Goal: Information Seeking & Learning: Learn about a topic

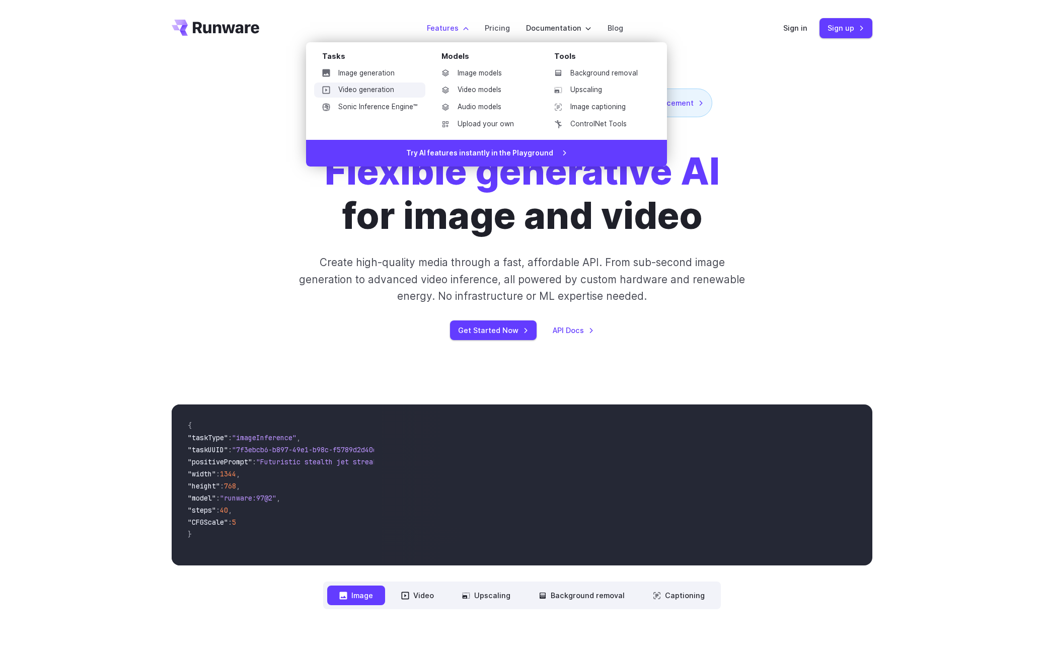
click at [371, 88] on link "Video generation" at bounding box center [369, 90] width 111 height 15
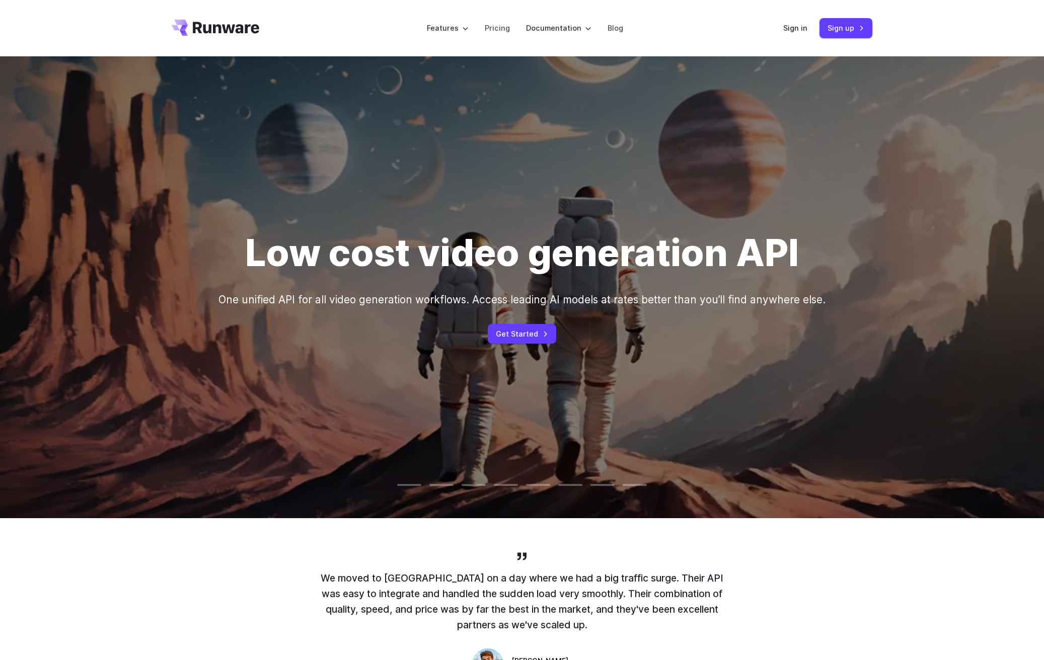
click at [522, 324] on div "Low cost video generation API One unified API for all video generation workflow…" at bounding box center [521, 287] width 607 height 113
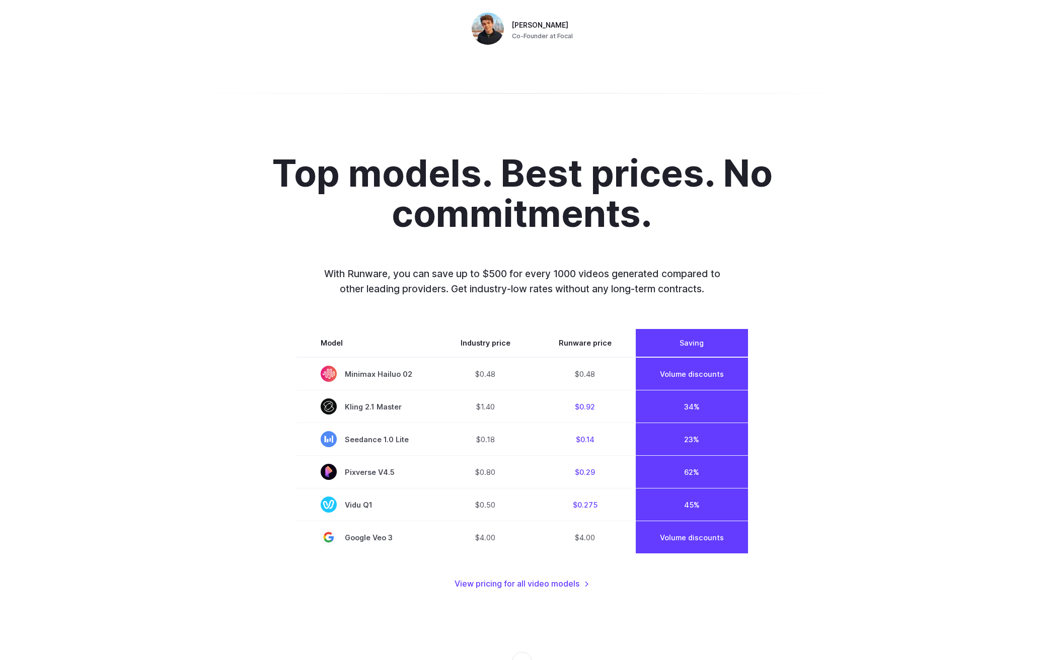
scroll to position [654, 0]
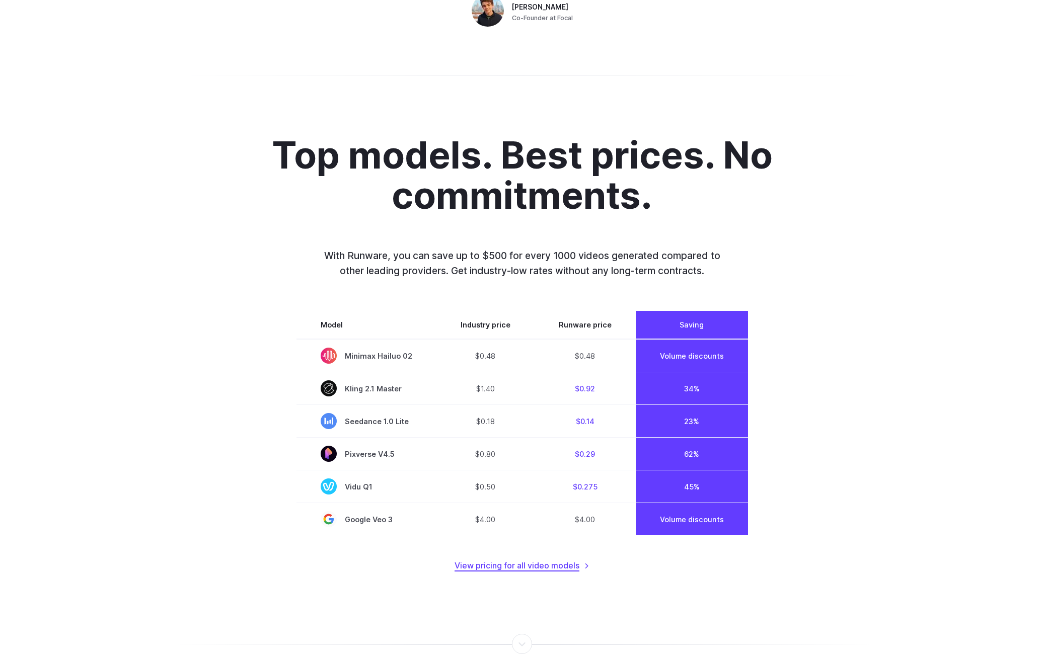
click at [564, 568] on link "View pricing for all video models" at bounding box center [521, 566] width 135 height 13
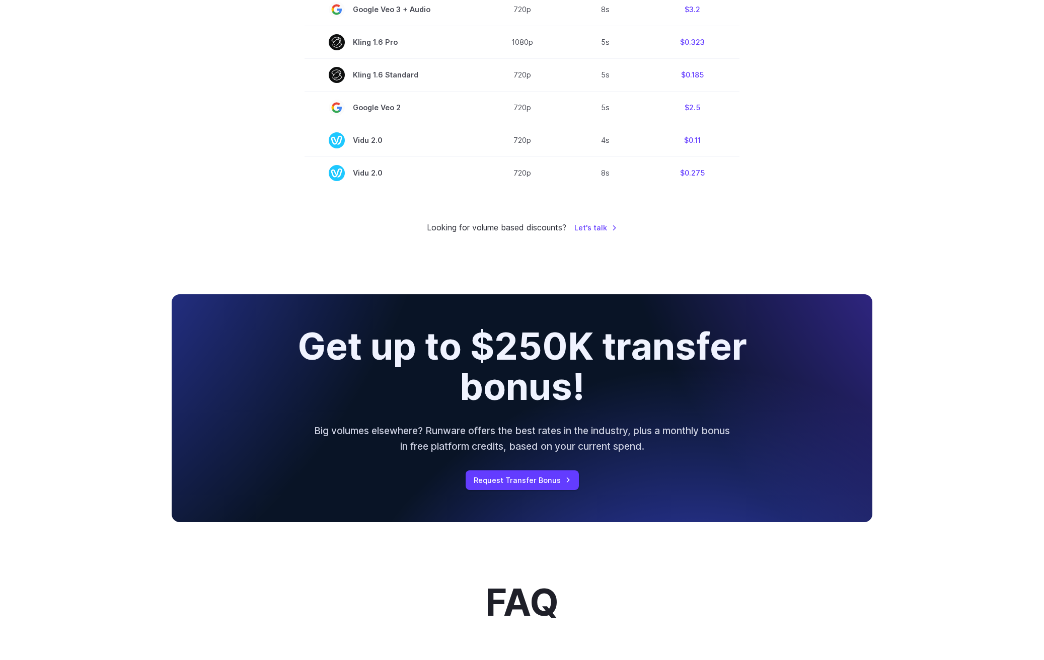
scroll to position [705, 0]
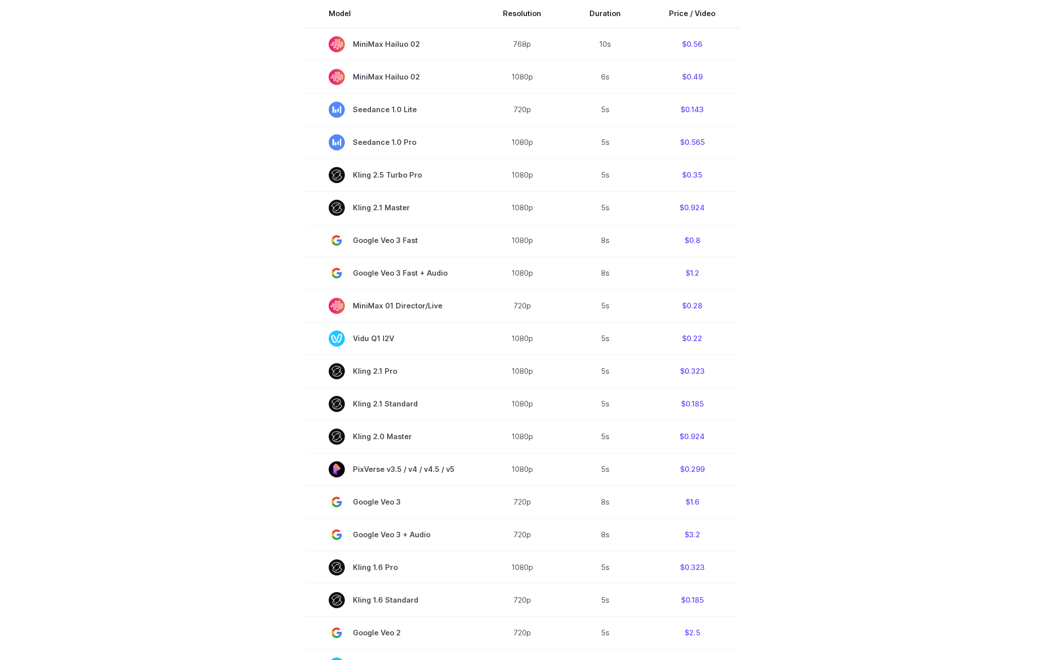
drag, startPoint x: 293, startPoint y: 362, endPoint x: 283, endPoint y: 283, distance: 79.1
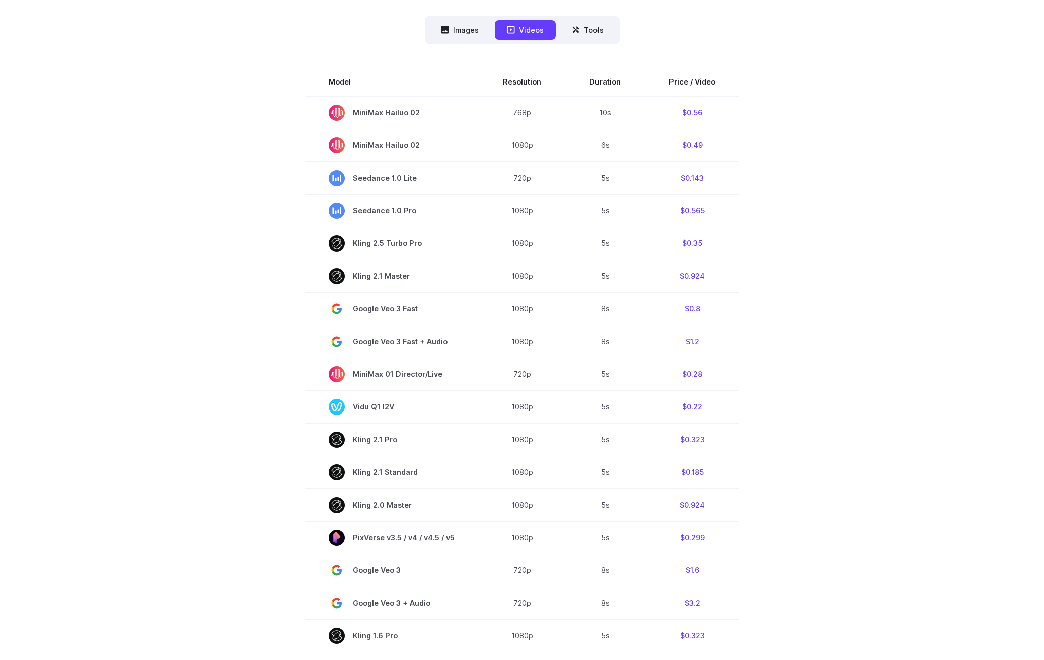
scroll to position [235, 0]
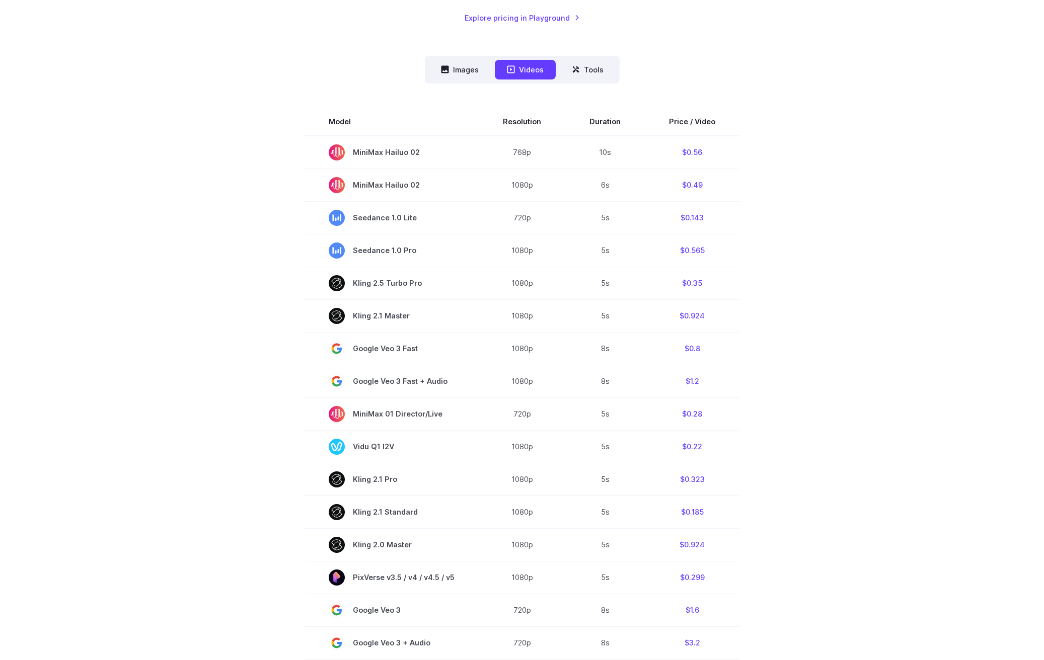
drag, startPoint x: 280, startPoint y: 336, endPoint x: 279, endPoint y: 293, distance: 42.3
click at [226, 242] on section "Model Resolution Duration Price / Video MiniMax Hailuo 02 768p 10s $0.56 MiniMa…" at bounding box center [522, 465] width 701 height 715
click at [835, 200] on section "Model Resolution Duration Price / Video MiniMax Hailuo 02 768p 10s $0.56 MiniMa…" at bounding box center [522, 465] width 701 height 715
click at [791, 73] on div "Images Videos Tools ****** ****** ***** Model Size Steps Price / Image FLUX.1 […" at bounding box center [522, 439] width 701 height 767
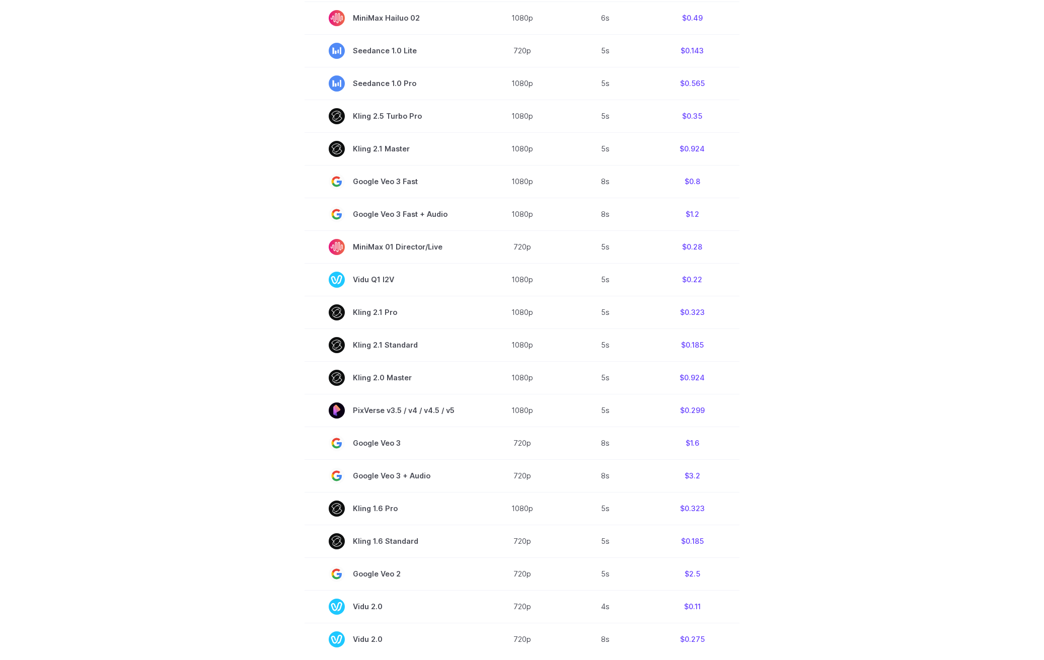
scroll to position [403, 0]
click at [272, 364] on section "Model Resolution Duration Price / Video MiniMax Hailuo 02 768p 10s $0.56 MiniMa…" at bounding box center [522, 297] width 701 height 715
click at [280, 323] on section "Model Resolution Duration Price / Video MiniMax Hailuo 02 768p 10s $0.56 MiniMa…" at bounding box center [522, 297] width 701 height 715
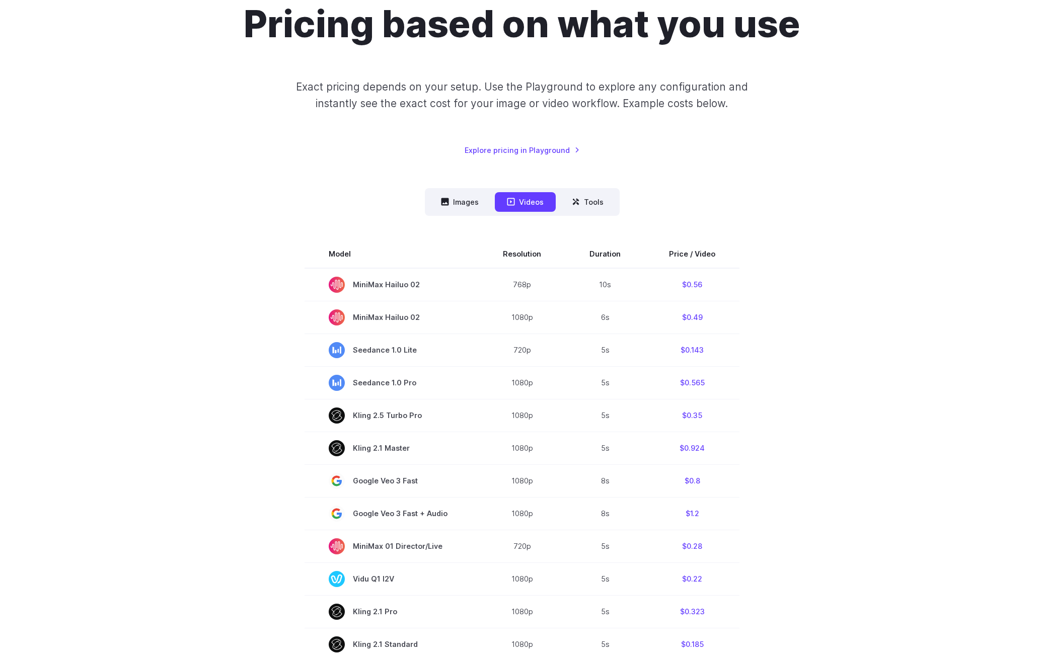
scroll to position [101, 0]
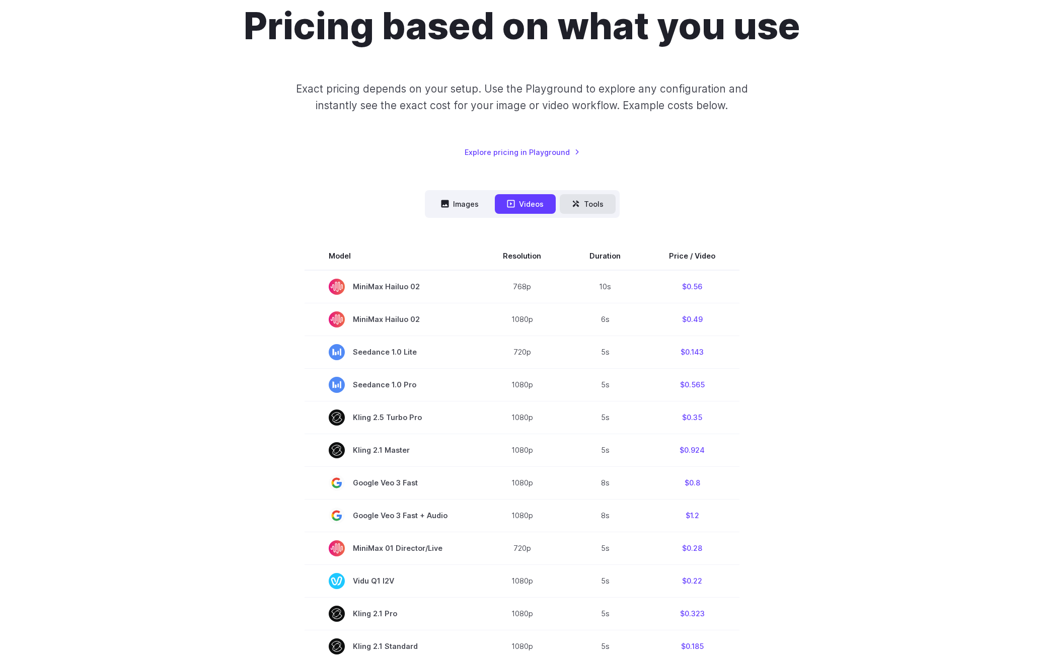
click at [589, 202] on button "Tools" at bounding box center [588, 204] width 56 height 20
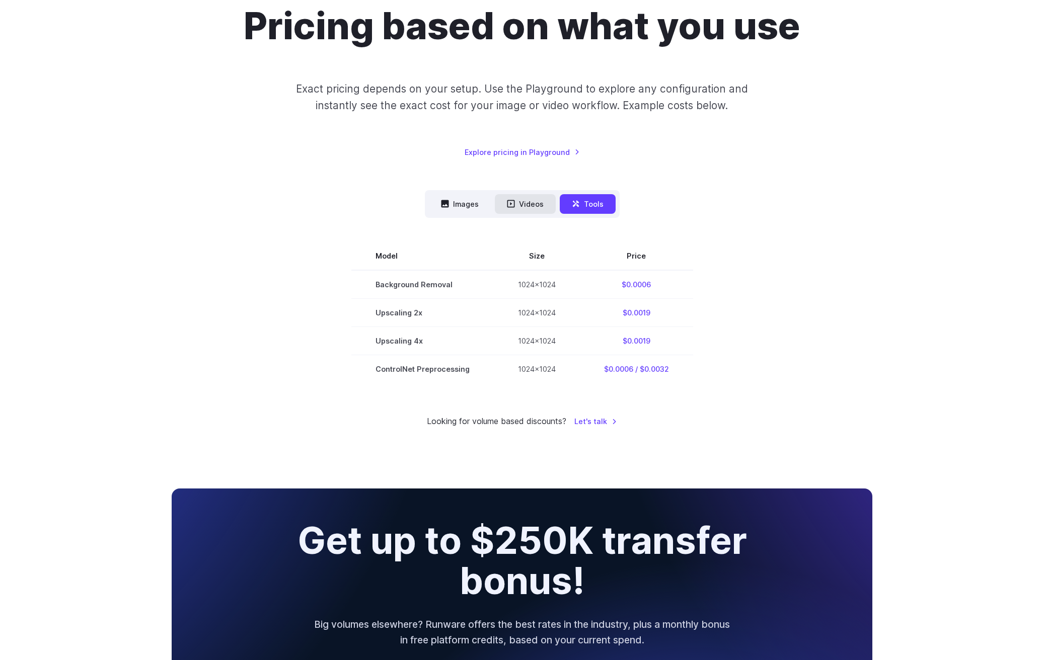
click at [520, 206] on button "Videos" at bounding box center [525, 204] width 61 height 20
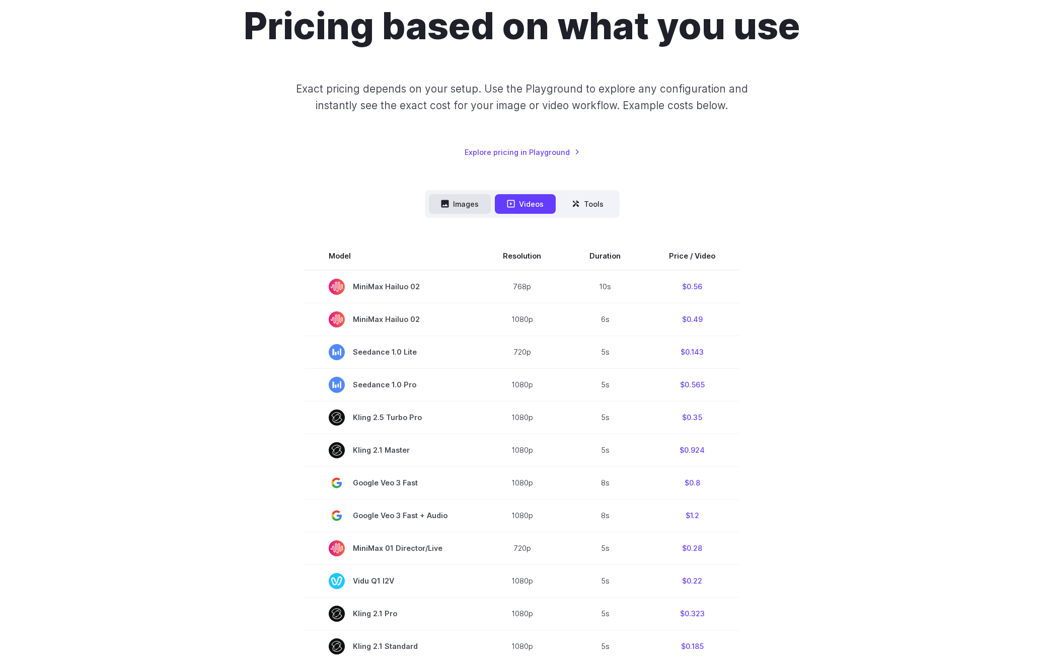
click at [465, 201] on button "Images" at bounding box center [460, 204] width 62 height 20
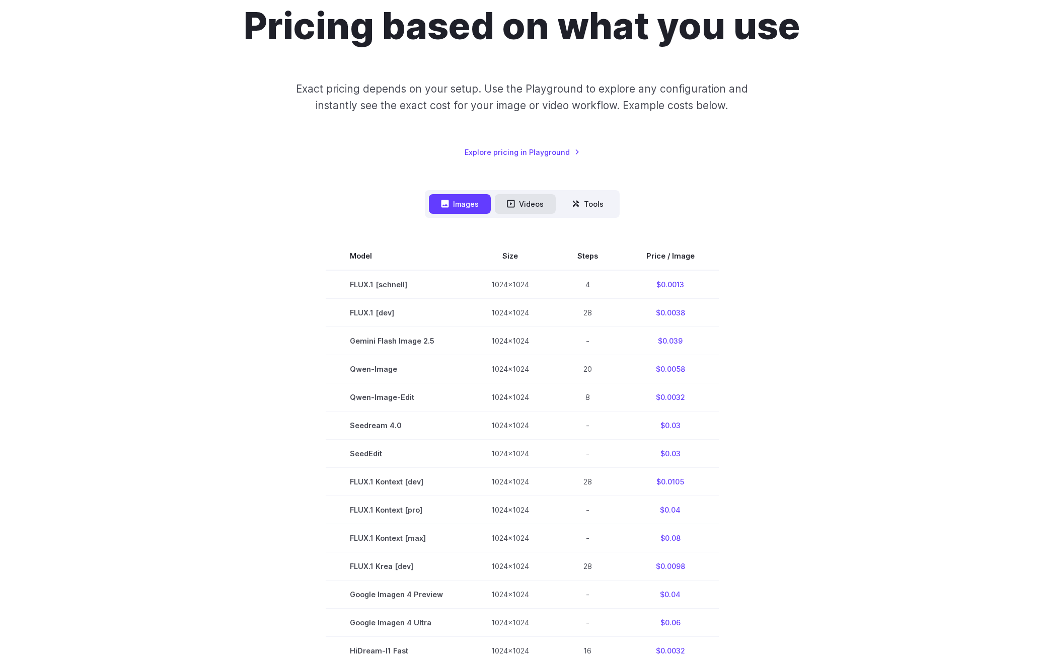
click at [514, 208] on icon at bounding box center [511, 204] width 8 height 8
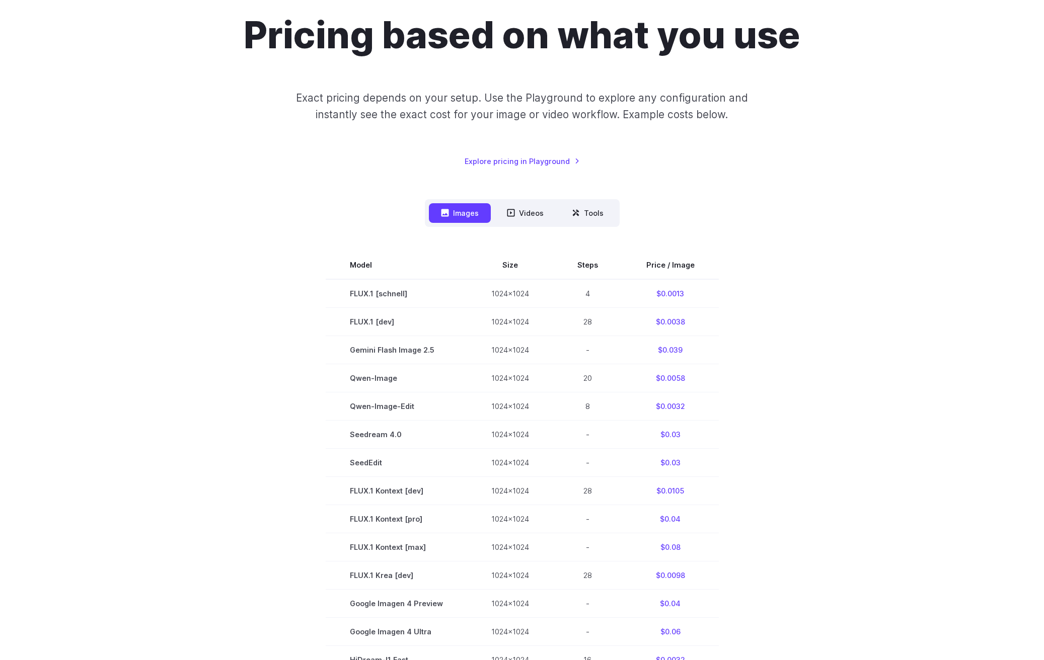
scroll to position [0, 0]
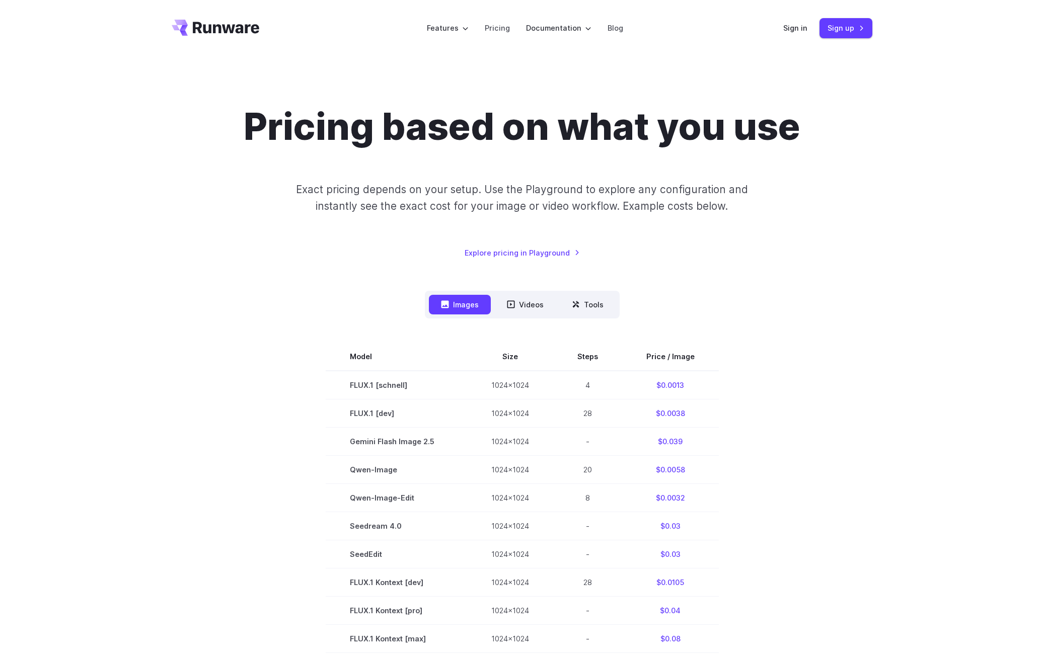
drag, startPoint x: 238, startPoint y: 414, endPoint x: 492, endPoint y: 106, distance: 399.6
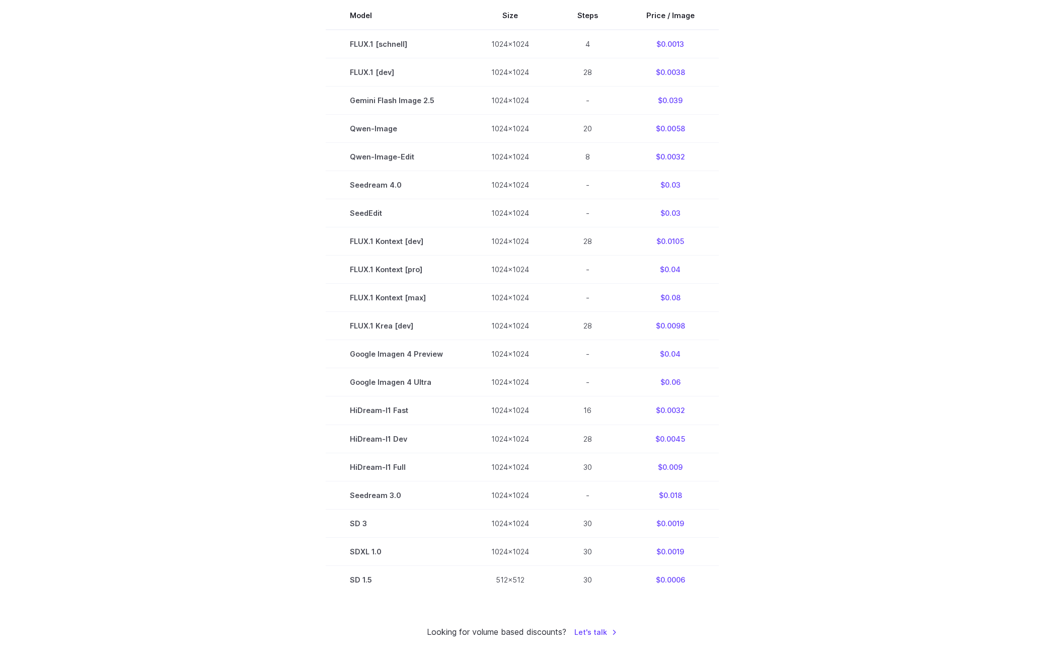
scroll to position [1732, 0]
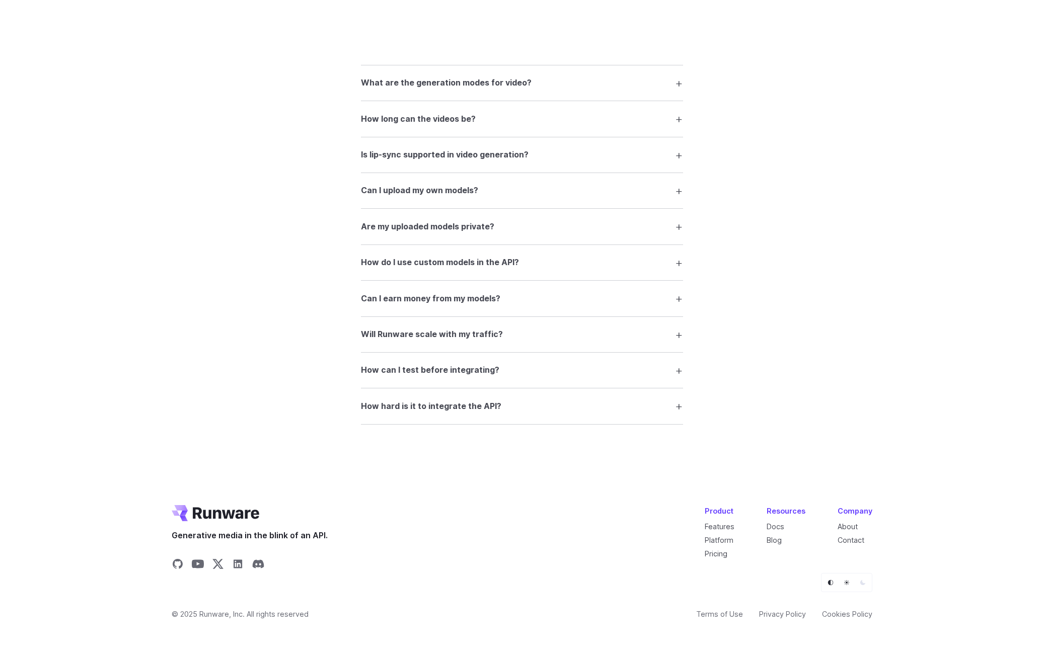
drag, startPoint x: 258, startPoint y: 148, endPoint x: 247, endPoint y: 441, distance: 293.1
click at [178, 562] on icon "Share on GitHub" at bounding box center [178, 564] width 12 height 12
click at [259, 560] on icon "Share on Discord" at bounding box center [258, 564] width 12 height 12
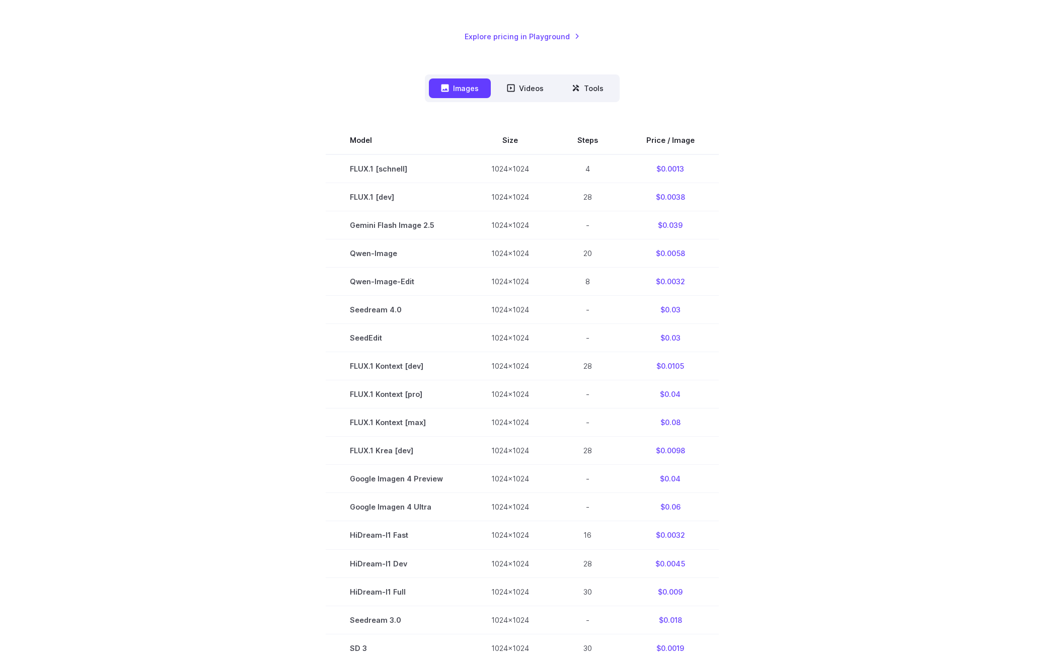
scroll to position [0, 0]
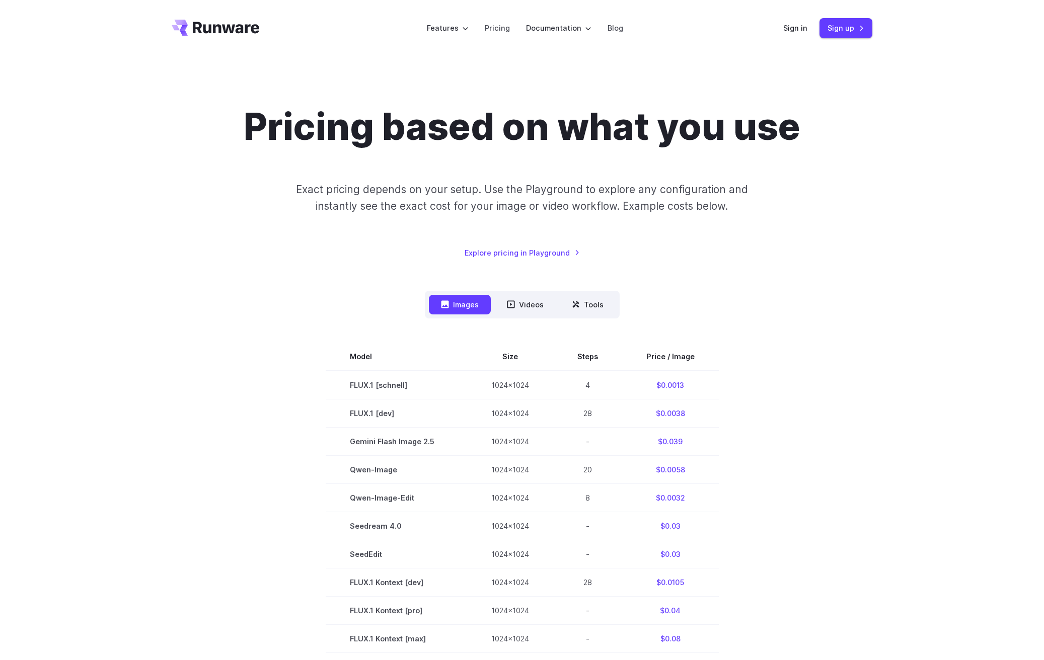
drag, startPoint x: 305, startPoint y: 246, endPoint x: 269, endPoint y: 70, distance: 178.7
click at [496, 27] on link "Pricing" at bounding box center [497, 28] width 25 height 12
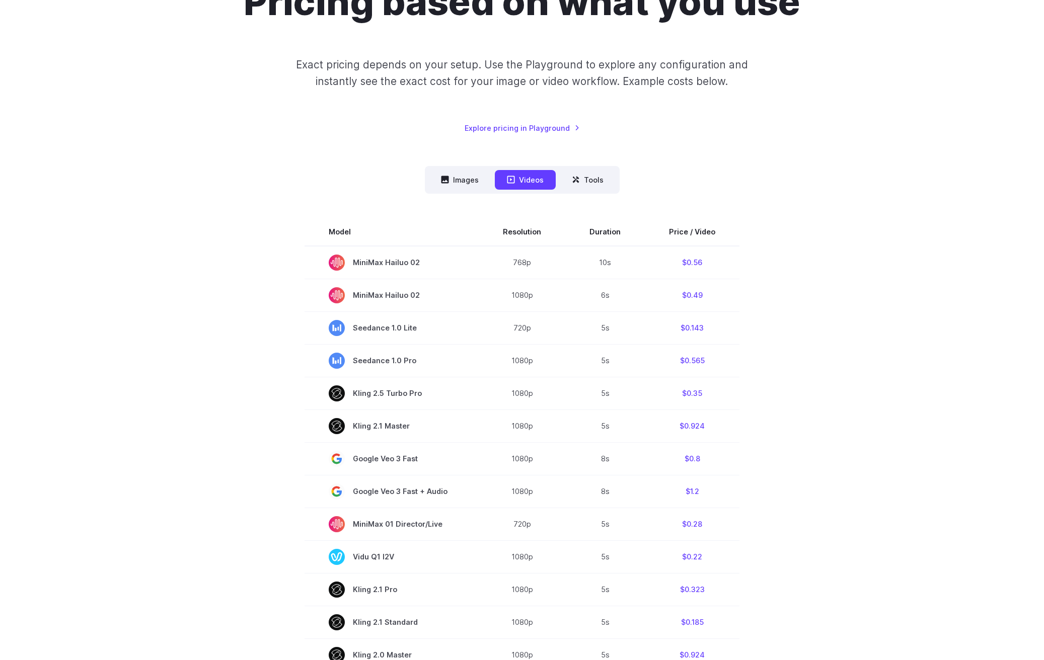
scroll to position [101, 0]
